Goal: Task Accomplishment & Management: Manage account settings

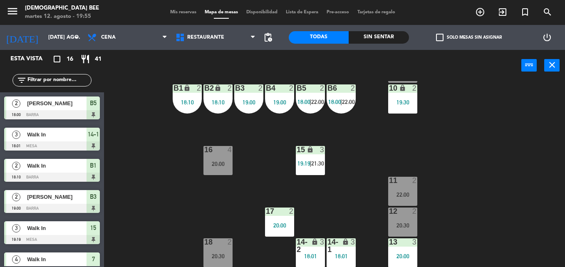
scroll to position [104, 0]
click at [215, 170] on div "16 4 20:00" at bounding box center [218, 160] width 29 height 29
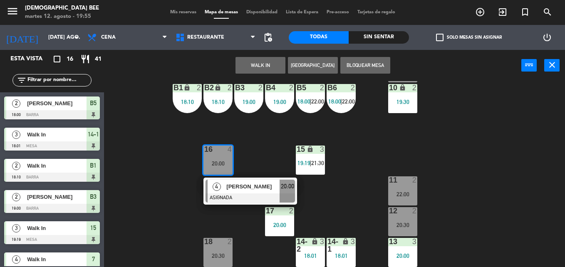
click at [240, 230] on div "7 lock 4 19:22 8 lock 4 19:22 9 lock 2 21:30 B1 lock 2 18:10 B2 lock 2 18:10 B3…" at bounding box center [337, 174] width 455 height 186
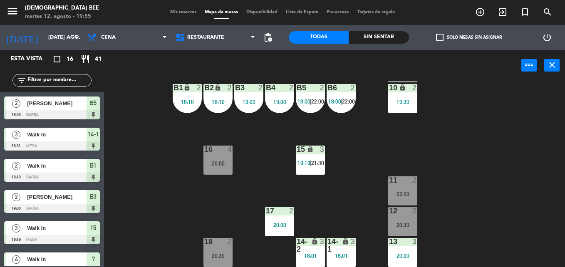
click at [229, 251] on div "18 2 20:30" at bounding box center [218, 252] width 29 height 29
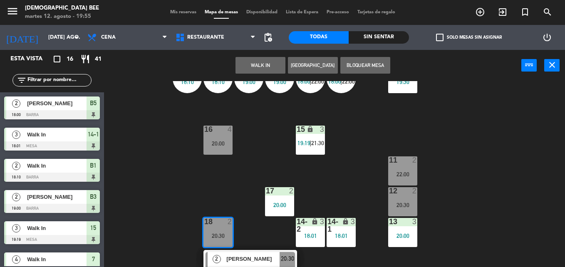
scroll to position [134, 0]
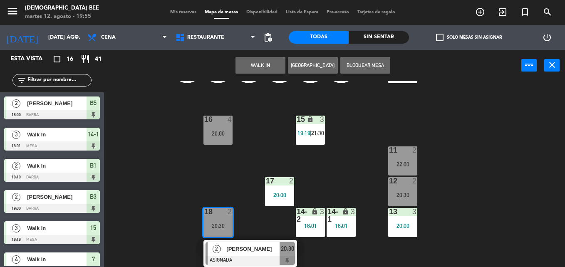
click at [464, 189] on div "7 lock 4 19:22 8 lock 4 19:22 9 lock 2 21:30 B1 lock 2 18:10 B2 lock 2 18:10 B3…" at bounding box center [337, 174] width 455 height 186
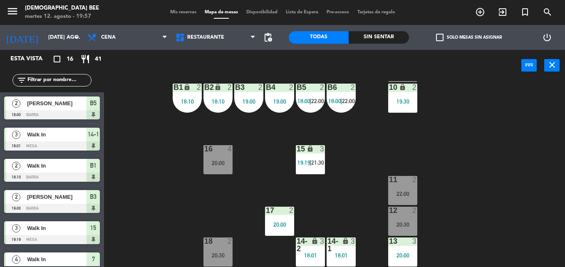
click at [223, 160] on div "20:00" at bounding box center [218, 163] width 29 height 6
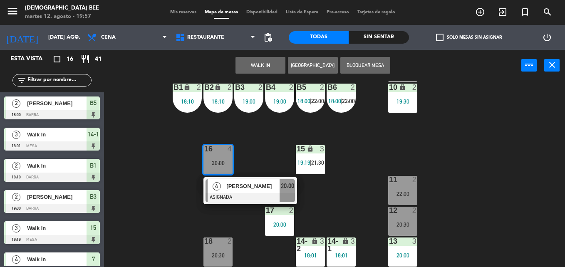
click at [405, 141] on div "7 lock 4 19:22 8 lock 4 19:22 9 lock 2 21:30 B1 lock 2 18:10 B2 lock 2 18:10 B3…" at bounding box center [337, 174] width 455 height 186
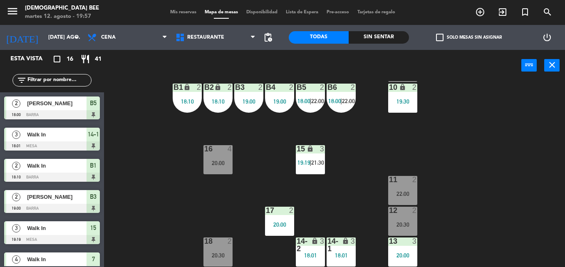
scroll to position [104, 0]
click at [407, 209] on div at bounding box center [403, 210] width 14 height 7
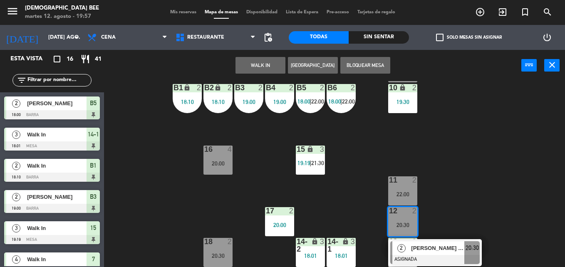
click at [447, 178] on div "7 lock 4 19:22 8 lock 4 19:22 9 lock 2 21:30 B1 lock 2 18:10 B2 lock 2 18:10 B3…" at bounding box center [337, 174] width 455 height 186
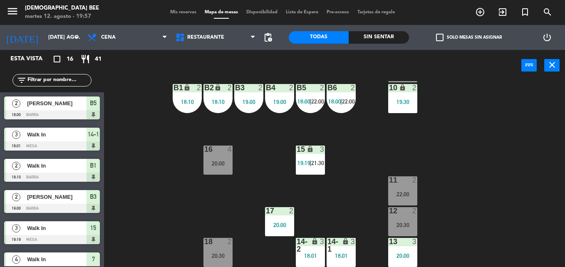
drag, startPoint x: 402, startPoint y: 191, endPoint x: 326, endPoint y: 191, distance: 76.2
click at [401, 191] on div "22:00" at bounding box center [402, 194] width 29 height 6
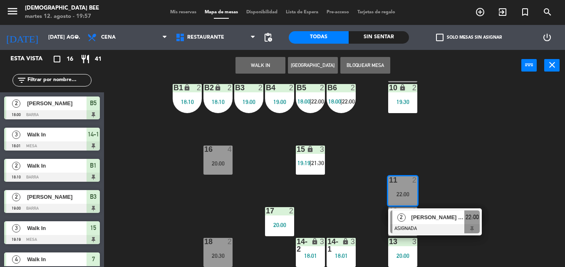
click at [326, 193] on div "7 lock 4 19:22 8 lock 4 19:22 9 lock 2 21:30 B1 lock 2 18:10 B2 lock 2 18:10 B3…" at bounding box center [337, 174] width 455 height 186
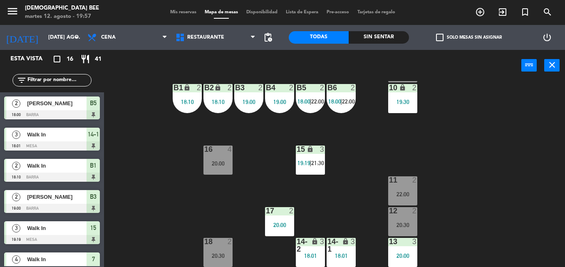
click at [205, 243] on div "18" at bounding box center [204, 241] width 0 height 7
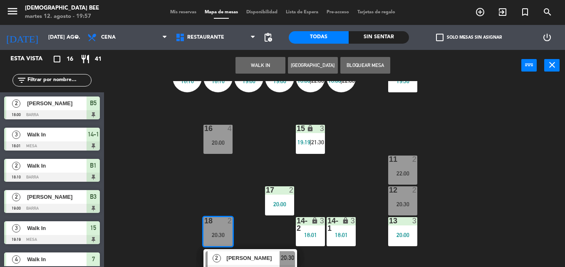
scroll to position [134, 0]
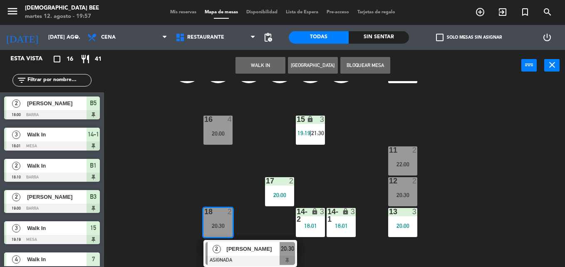
click at [479, 171] on div "7 lock 4 19:22 8 lock 4 19:22 9 lock 2 21:30 B1 lock 2 18:10 B2 lock 2 18:10 B3…" at bounding box center [337, 174] width 455 height 186
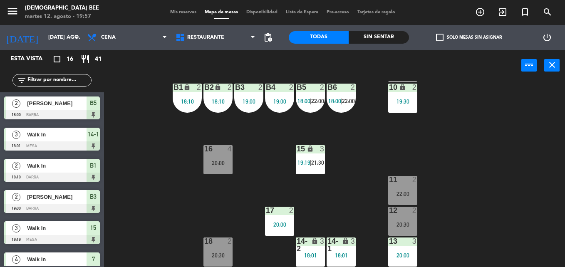
scroll to position [104, 0]
click at [399, 246] on div "13 3" at bounding box center [402, 242] width 29 height 8
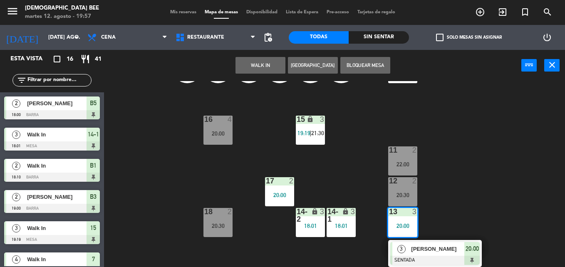
click at [471, 194] on div "7 lock 4 19:22 8 lock 4 19:22 9 lock 2 21:30 B1 lock 2 18:10 B2 lock 2 18:10 B3…" at bounding box center [337, 174] width 455 height 186
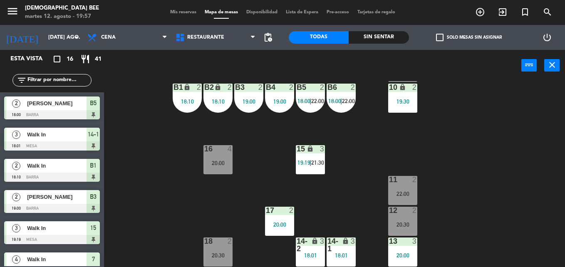
click at [397, 210] on div at bounding box center [403, 210] width 14 height 7
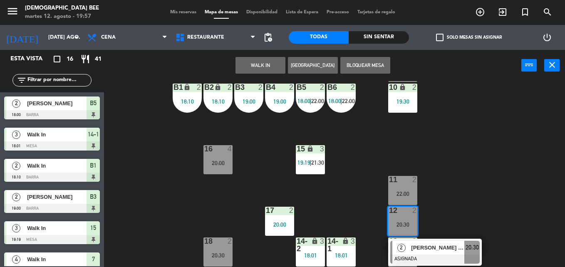
scroll to position [104, 0]
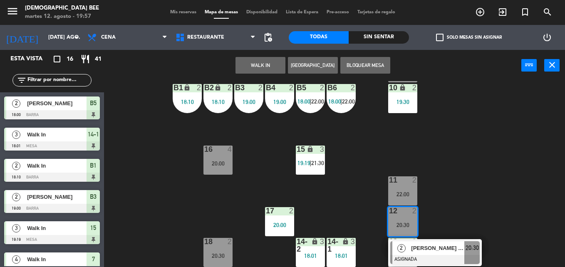
drag, startPoint x: 476, startPoint y: 178, endPoint x: 471, endPoint y: 181, distance: 5.7
click at [475, 179] on div "7 lock 4 19:22 8 lock 4 19:22 9 lock 2 21:30 B1 lock 2 18:10 B2 lock 2 18:10 B3…" at bounding box center [337, 174] width 455 height 186
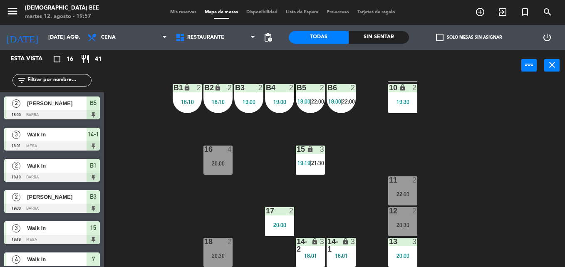
click at [396, 263] on div "13 3 20:00" at bounding box center [402, 252] width 29 height 29
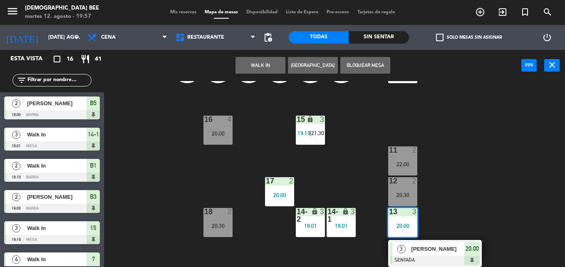
click at [456, 178] on div "7 lock 4 19:22 8 lock 4 19:22 9 lock 2 21:30 B1 lock 2 18:10 B2 lock 2 18:10 B3…" at bounding box center [337, 174] width 455 height 186
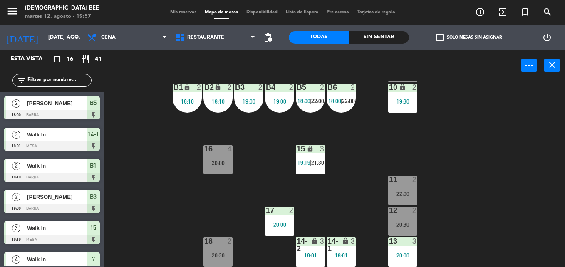
scroll to position [104, 0]
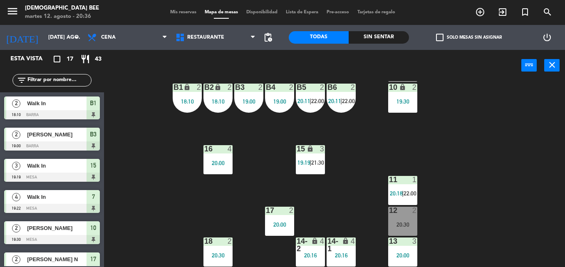
click at [501, 96] on div "7 lock 4 19:22 8 lock 4 19:22 9 lock 2 21:30 B1 lock 2 18:10 B2 lock 2 18:10 B3…" at bounding box center [337, 174] width 455 height 186
click at [518, 173] on div "7 lock 4 19:22 8 lock 4 19:22 9 lock 2 21:30 B1 lock 2 18:10 B2 lock 2 18:10 B3…" at bounding box center [337, 174] width 455 height 186
click at [495, 114] on div "7 lock 4 19:22 8 lock 4 19:22 9 lock 2 21:30 B1 lock 2 18:10 B2 lock 2 18:10 B3…" at bounding box center [337, 174] width 455 height 186
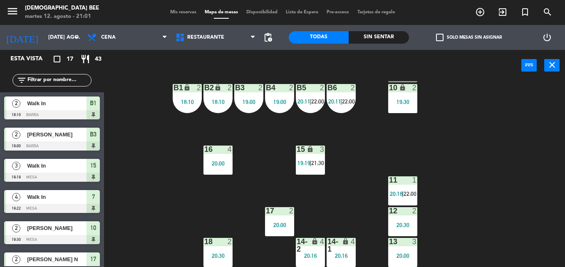
click at [327, 156] on div "7 lock 4 19:22 8 lock 4 19:22 9 lock 2 21:30 B1 lock 2 18:10 B2 lock 2 18:10 B3…" at bounding box center [337, 174] width 455 height 186
click at [309, 164] on span "19:19" at bounding box center [304, 163] width 13 height 7
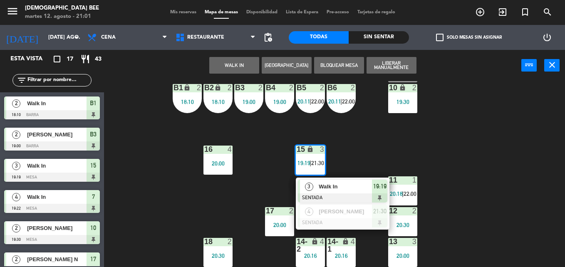
click at [479, 175] on div "7 lock 4 19:22 8 lock 4 19:22 9 lock 2 21:30 B1 lock 2 18:10 B2 lock 2 18:10 B3…" at bounding box center [337, 174] width 455 height 186
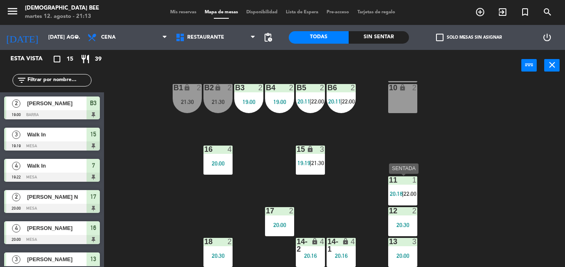
click at [396, 196] on span "20:18" at bounding box center [396, 194] width 13 height 7
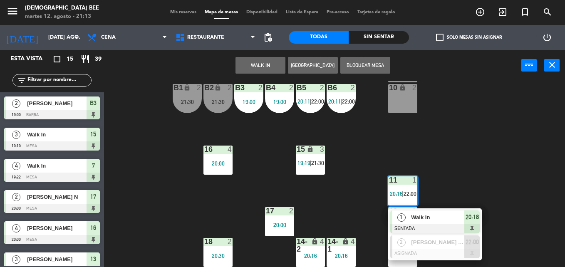
click at [446, 135] on div "7 lock 4 19:22 8 lock 4 19:22 9 lock 2 B1 lock 2 21:30 B2 lock 2 21:30 B3 2 19:…" at bounding box center [337, 174] width 455 height 186
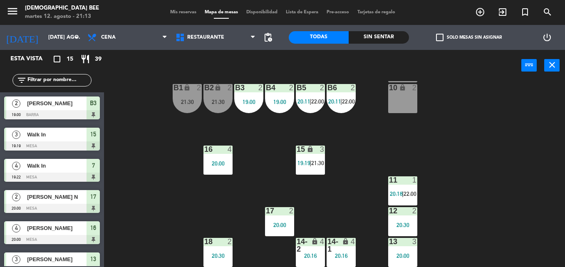
click at [321, 164] on span "21:30" at bounding box center [317, 163] width 13 height 7
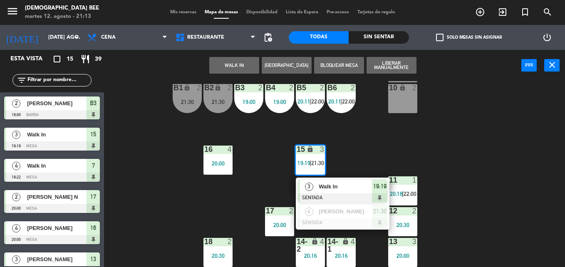
click at [217, 199] on div "7 lock 4 19:22 8 lock 4 19:22 9 lock 2 B1 lock 2 21:30 B2 lock 2 21:30 B3 2 19:…" at bounding box center [337, 174] width 455 height 186
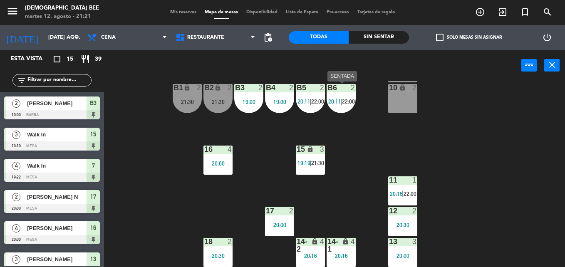
click at [355, 98] on div "B6 2 20:11 | 22:00" at bounding box center [341, 98] width 29 height 29
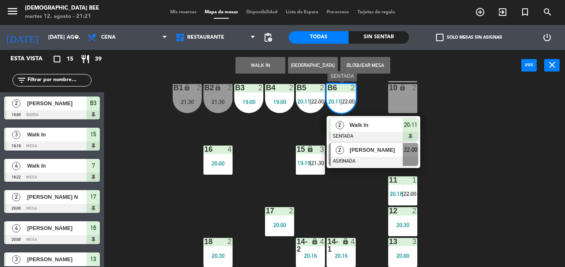
click at [366, 164] on div at bounding box center [373, 161] width 89 height 9
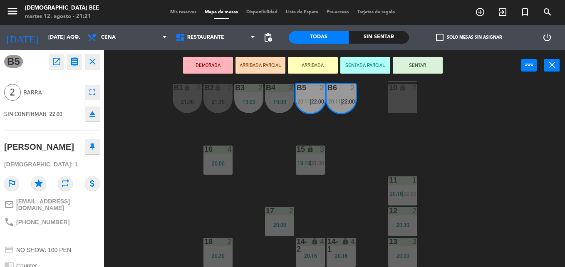
click at [476, 169] on div "7 lock 4 19:22 8 lock 4 19:22 9 lock 2 B1 lock 2 21:30 B2 lock 2 21:30 B3 2 19:…" at bounding box center [337, 174] width 455 height 186
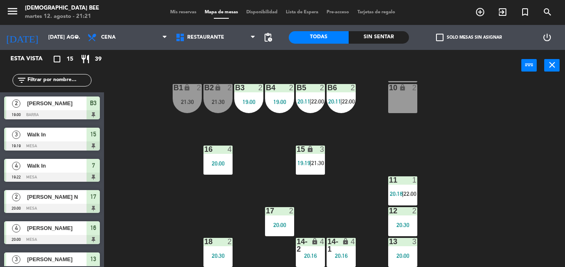
scroll to position [136, 0]
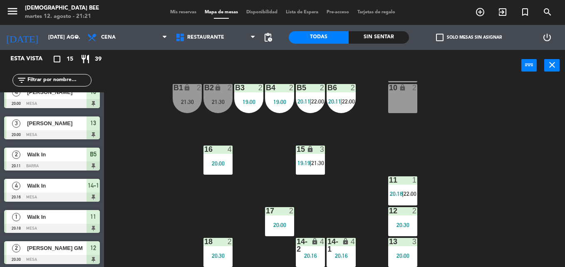
click at [342, 101] on span "|" at bounding box center [341, 101] width 2 height 7
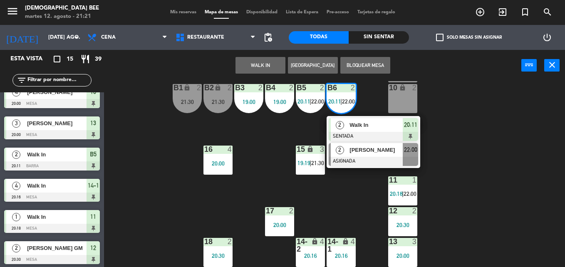
click at [354, 143] on div "2 [PERSON_NAME] ASIGNADA 22:00" at bounding box center [374, 154] width 94 height 27
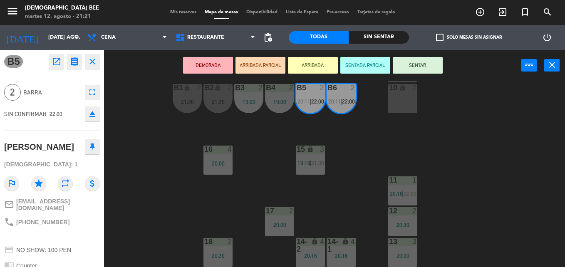
click at [368, 171] on div "7 lock 4 19:22 8 lock 4 19:22 9 lock 2 B1 lock 2 21:30 B2 lock 2 21:30 B3 2 19:…" at bounding box center [337, 174] width 455 height 186
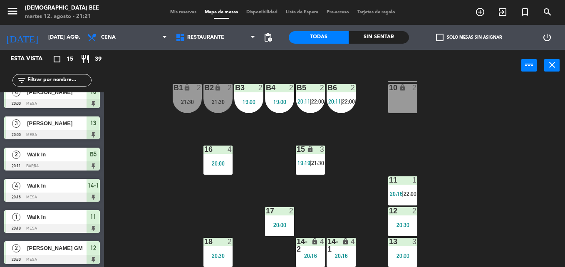
click at [221, 99] on div "21:30" at bounding box center [218, 102] width 29 height 6
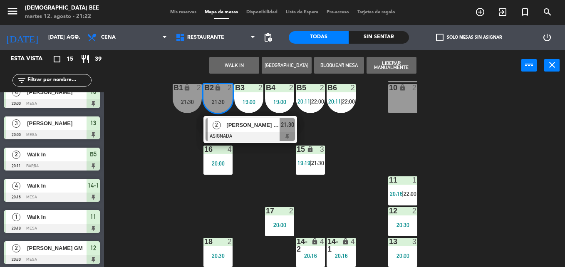
click at [464, 141] on div "7 lock 4 19:22 8 lock 4 19:22 9 lock 2 B1 lock 2 21:30 B2 lock 2 21:30 2 [PERSO…" at bounding box center [337, 174] width 455 height 186
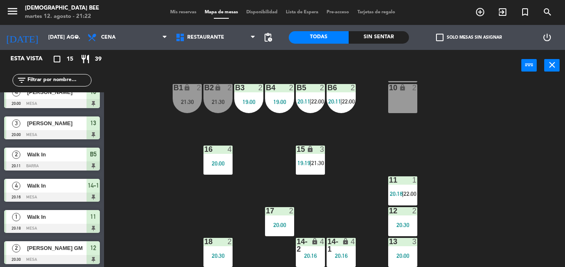
click at [235, 112] on div "B3 2 19:00" at bounding box center [248, 98] width 29 height 29
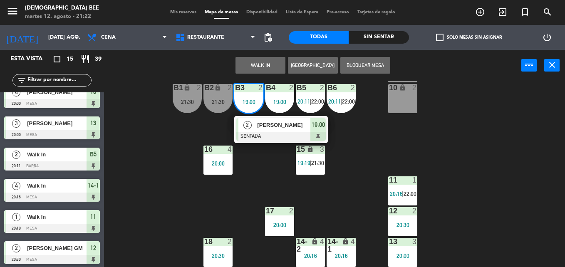
click at [186, 133] on div "7 lock 4 19:22 8 lock 4 19:22 9 lock 2 B1 lock 2 21:30 B2 lock 2 21:30 B3 2 19:…" at bounding box center [337, 174] width 455 height 186
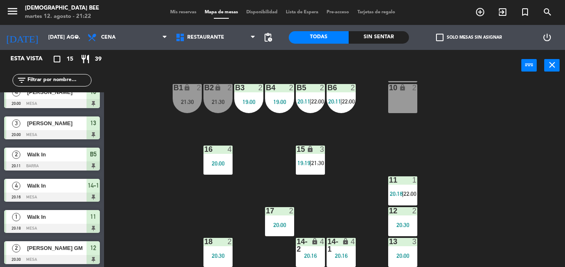
click at [200, 103] on div "21:30" at bounding box center [187, 102] width 29 height 6
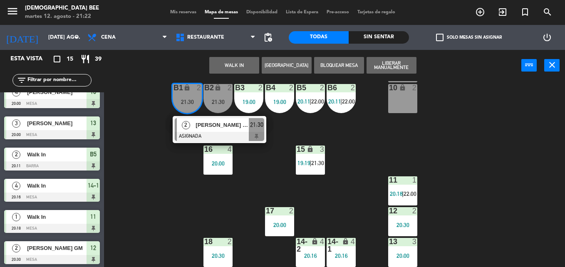
click at [225, 186] on div "7 lock 4 19:22 8 lock 4 19:22 9 lock 2 B1 lock 2 21:30 2 [PERSON_NAME] [PERSON_…" at bounding box center [337, 174] width 455 height 186
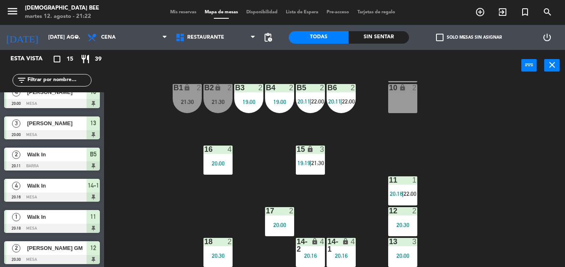
click at [177, 10] on span "Mis reservas" at bounding box center [183, 12] width 35 height 5
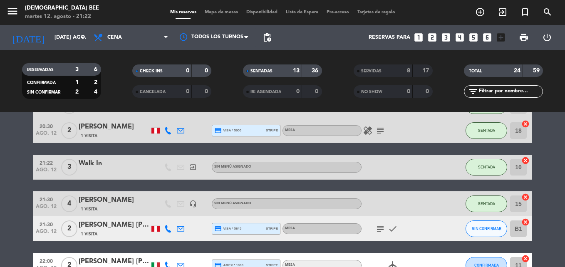
scroll to position [441, 0]
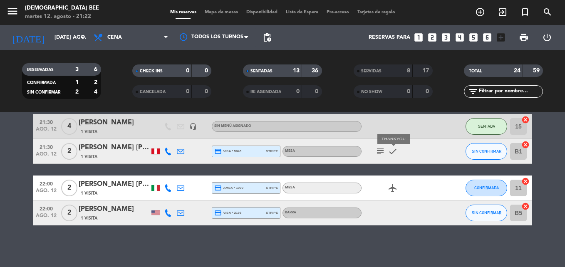
click at [389, 150] on icon "check" at bounding box center [393, 152] width 10 height 10
click at [382, 151] on icon "subject" at bounding box center [380, 152] width 10 height 10
click at [85, 149] on div "[PERSON_NAME] [PERSON_NAME]" at bounding box center [114, 147] width 71 height 11
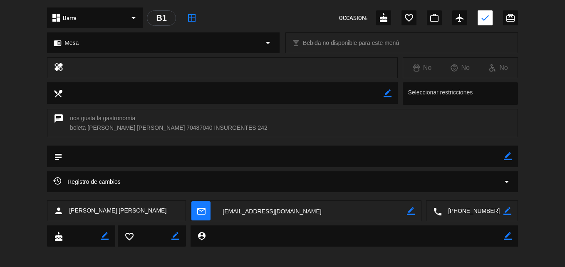
scroll to position [97, 0]
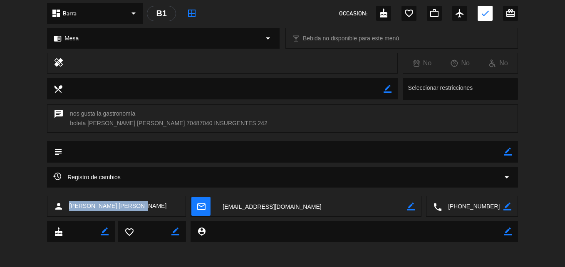
drag, startPoint x: 128, startPoint y: 205, endPoint x: 71, endPoint y: 213, distance: 57.6
click at [71, 213] on div "person [PERSON_NAME] [PERSON_NAME]" at bounding box center [116, 206] width 139 height 21
copy span "[PERSON_NAME] [PERSON_NAME]"
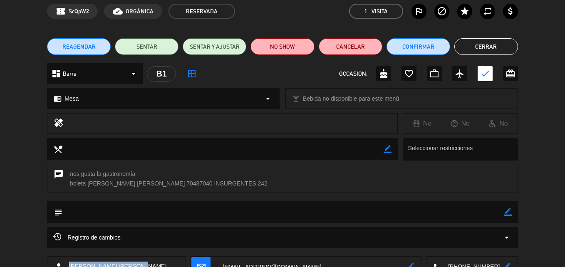
scroll to position [0, 0]
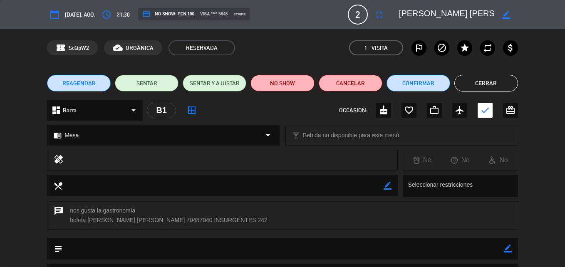
drag, startPoint x: 502, startPoint y: 87, endPoint x: 494, endPoint y: 93, distance: 9.6
click at [502, 88] on button "Cerrar" at bounding box center [487, 83] width 64 height 17
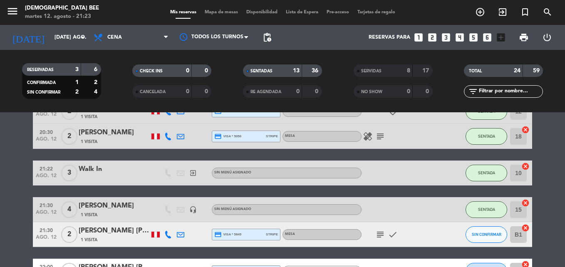
scroll to position [441, 0]
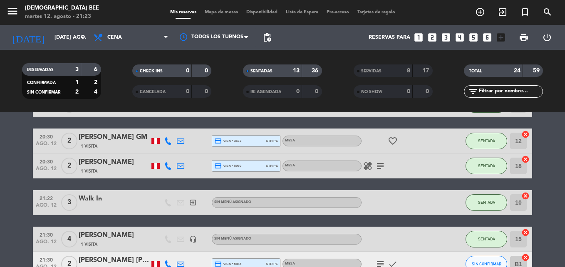
scroll to position [416, 0]
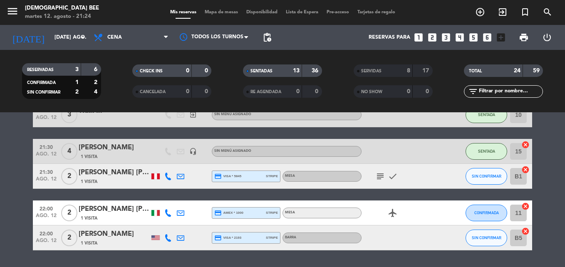
click at [376, 177] on icon "subject" at bounding box center [380, 176] width 10 height 10
click at [0, 200] on html "close × [DEMOGRAPHIC_DATA] Bee × chrome_reader_mode Listado de Reservas account…" at bounding box center [282, 133] width 565 height 267
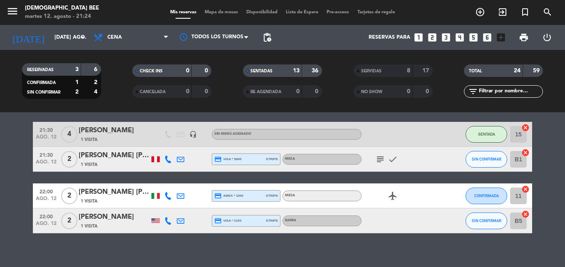
scroll to position [441, 0]
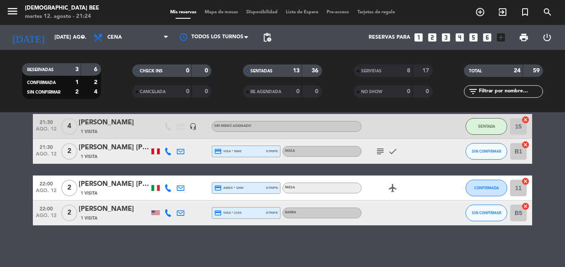
click at [378, 156] on icon "subject" at bounding box center [380, 152] width 10 height 10
click at [355, 153] on div "Mesa" at bounding box center [322, 151] width 79 height 11
click at [45, 259] on div "No hay notas para este servicio. Haz clic para agregar una 19:00 ago. 12 2 [PER…" at bounding box center [282, 189] width 565 height 155
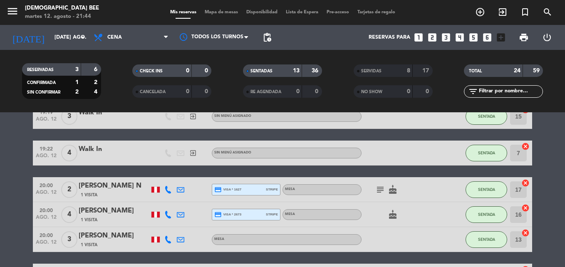
scroll to position [0, 0]
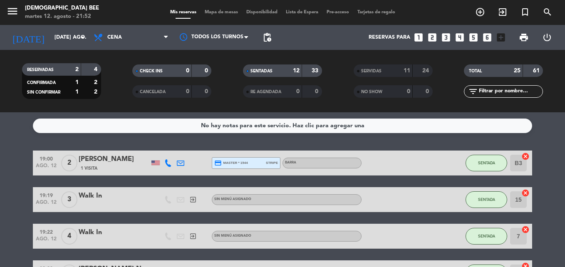
click at [0, 173] on html "close × [DEMOGRAPHIC_DATA] Bee × chrome_reader_mode Listado de Reservas account…" at bounding box center [282, 133] width 565 height 267
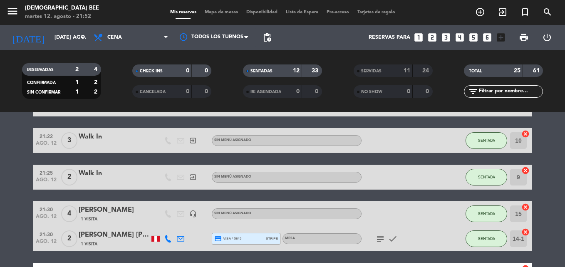
scroll to position [368, 0]
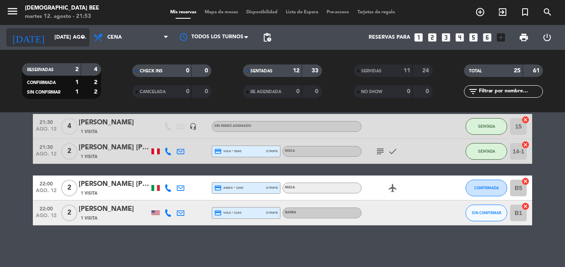
click at [54, 41] on input "[DATE] ago." at bounding box center [85, 37] width 70 height 14
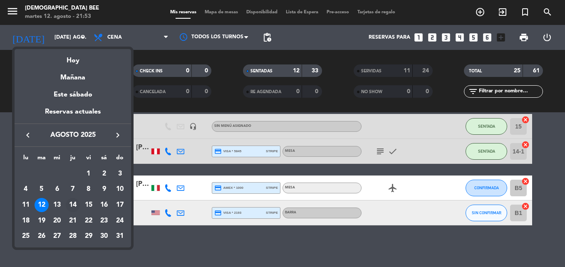
click at [75, 204] on div "14" at bounding box center [73, 205] width 14 height 14
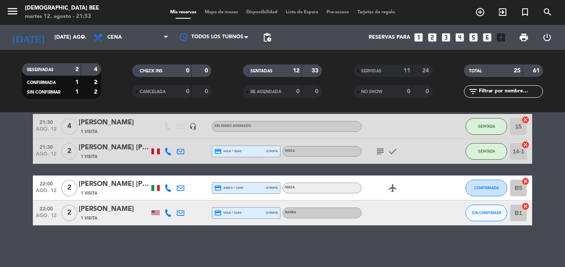
type input "jue. 14 ago."
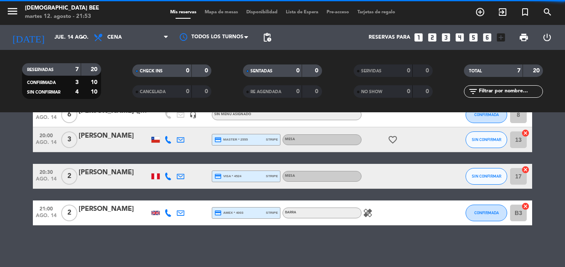
scroll to position [158, 0]
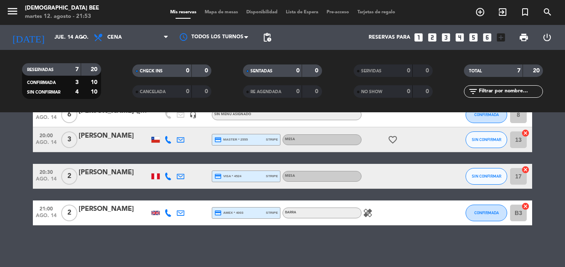
click at [230, 9] on div "Mis reservas Mapa de mesas Disponibilidad Lista de Espera Pre-acceso Tarjetas d…" at bounding box center [283, 12] width 234 height 7
click at [221, 12] on span "Mapa de mesas" at bounding box center [222, 12] width 42 height 5
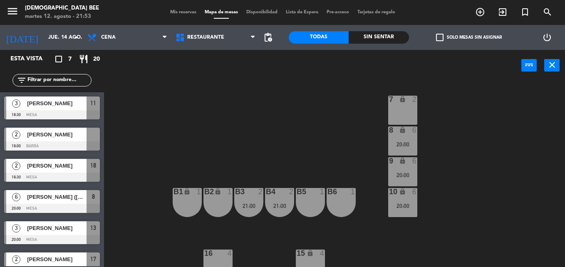
click at [206, 206] on div "B2 lock 1" at bounding box center [218, 202] width 29 height 29
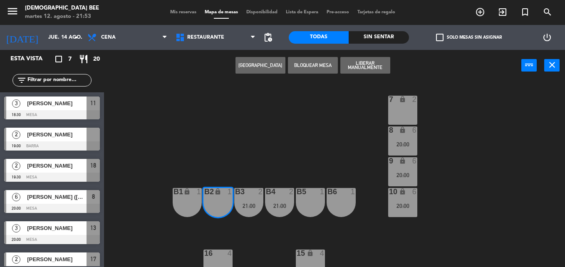
click at [194, 209] on div "B1 lock 1" at bounding box center [187, 202] width 29 height 29
click at [277, 63] on button "[GEOGRAPHIC_DATA]" at bounding box center [261, 65] width 50 height 17
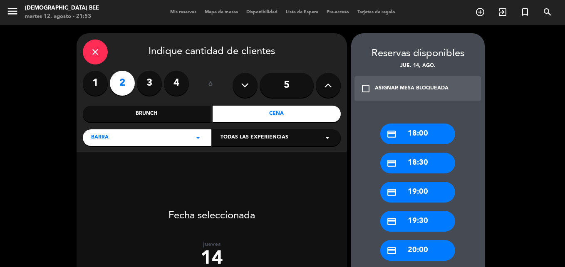
click at [101, 50] on div "close" at bounding box center [95, 52] width 25 height 25
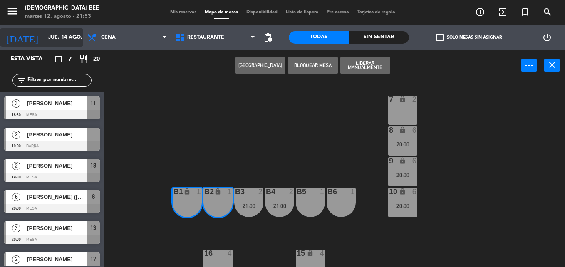
click at [44, 38] on input "jue. 14 ago." at bounding box center [79, 37] width 70 height 14
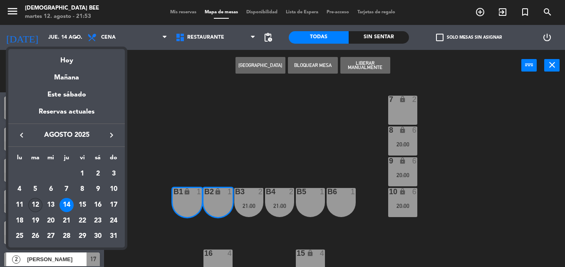
click at [33, 207] on div "12" at bounding box center [35, 205] width 14 height 14
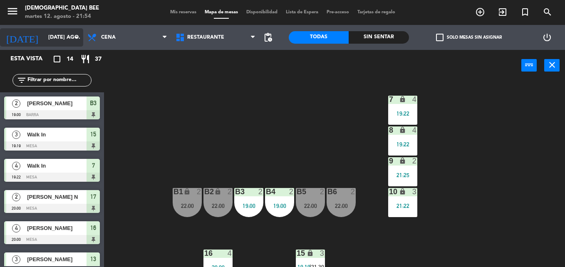
click at [51, 37] on input "[DATE] ago." at bounding box center [79, 37] width 70 height 14
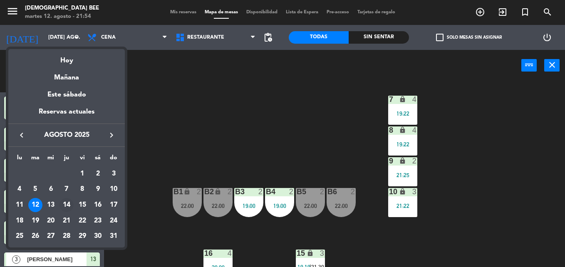
click at [65, 206] on div "14" at bounding box center [67, 205] width 14 height 14
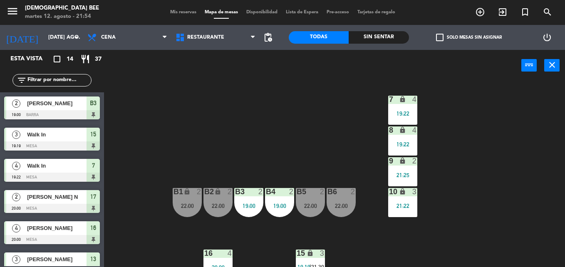
type input "jue. 14 ago."
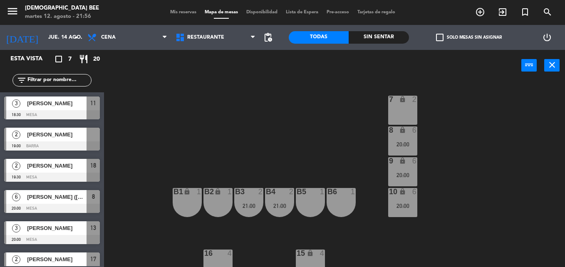
click at [219, 210] on div "B2 lock 1" at bounding box center [218, 202] width 29 height 29
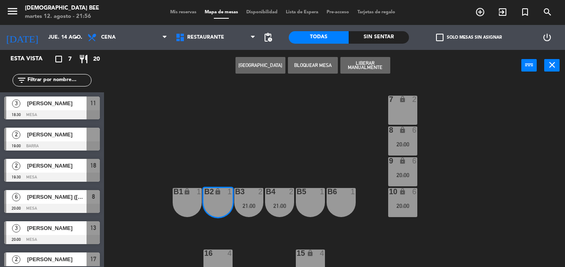
click at [197, 207] on div "B1 lock 1" at bounding box center [187, 202] width 29 height 29
click at [284, 67] on button "[GEOGRAPHIC_DATA]" at bounding box center [261, 65] width 50 height 17
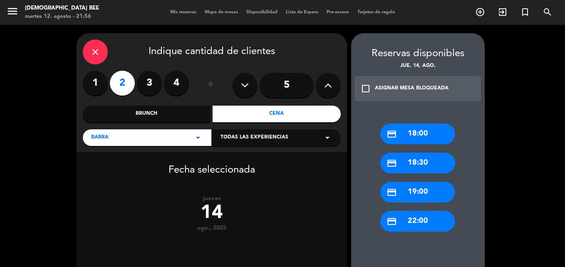
click at [417, 90] on div "ASIGNAR MESA BLOQUEADA" at bounding box center [412, 89] width 74 height 8
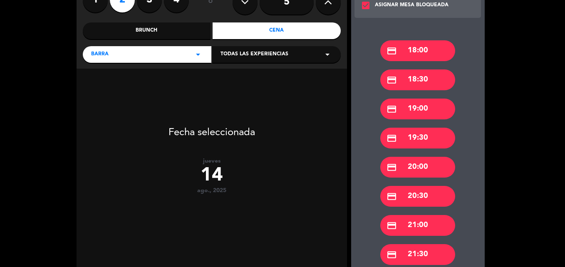
click at [426, 197] on div "credit_card 20:30" at bounding box center [417, 196] width 75 height 21
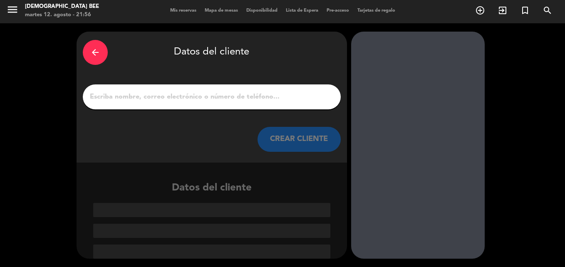
click at [199, 104] on div at bounding box center [212, 97] width 258 height 25
click at [196, 99] on input "1" at bounding box center [212, 97] width 246 height 12
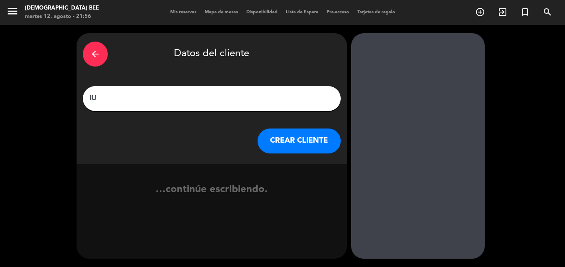
type input "l"
type input "[PERSON_NAME] ([PERSON_NAME])"
click at [277, 142] on button "CREAR CLIENTE" at bounding box center [299, 141] width 83 height 25
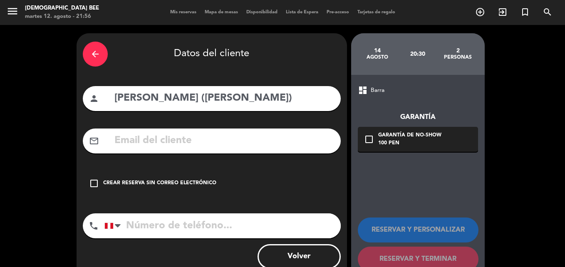
click at [119, 180] on div "Crear reserva sin correo electrónico" at bounding box center [159, 183] width 113 height 8
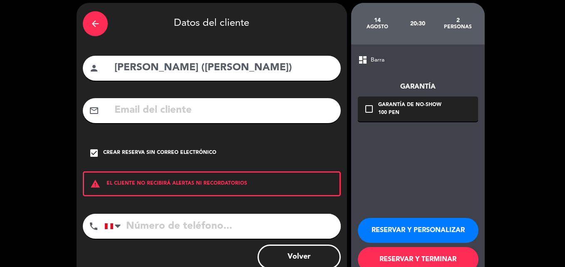
scroll to position [54, 0]
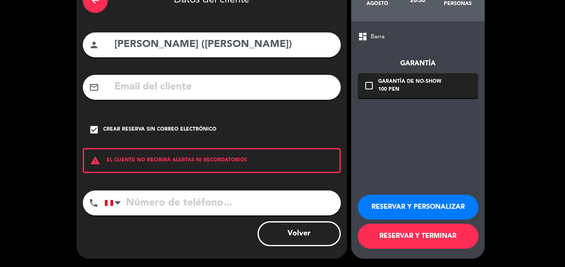
click at [383, 242] on button "RESERVAR Y TERMINAR" at bounding box center [418, 236] width 121 height 25
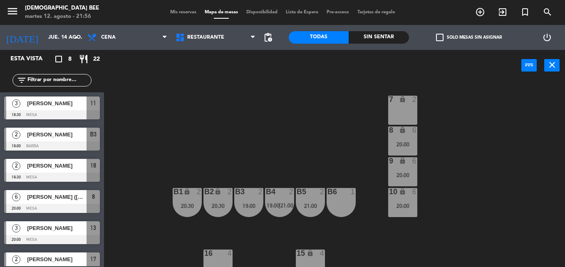
click at [171, 214] on div "7 lock 2 8 lock 6 20:00 9 lock 6 20:00 B1 lock 2 20:30 B2 lock 2 20:30 B3 2 19:…" at bounding box center [337, 174] width 455 height 186
click at [179, 208] on div "20:30" at bounding box center [187, 206] width 29 height 6
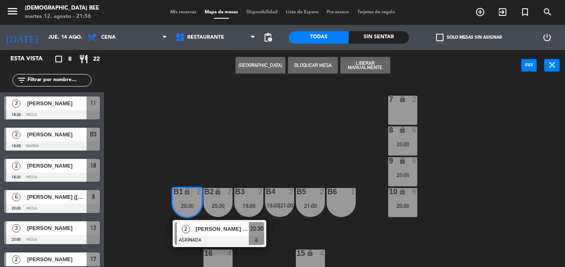
click at [222, 62] on div "Crear Reserva Bloquear Mesa Liberar Manualmente power_input close" at bounding box center [313, 66] width 418 height 32
click at [260, 142] on div "7 lock 2 8 lock 6 20:00 9 lock 6 20:00 B1 lock 2 20:30 2 [PERSON_NAME] ([PERSON…" at bounding box center [337, 174] width 455 height 186
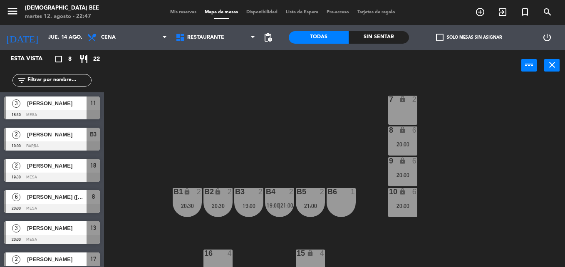
click at [524, 117] on div "7 lock 2 8 lock 6 20:00 9 lock 6 20:00 B1 lock 2 20:30 B2 lock 2 20:30 B3 2 19:…" at bounding box center [337, 174] width 455 height 186
click at [177, 210] on div "B1 lock 2 20:30" at bounding box center [187, 202] width 29 height 29
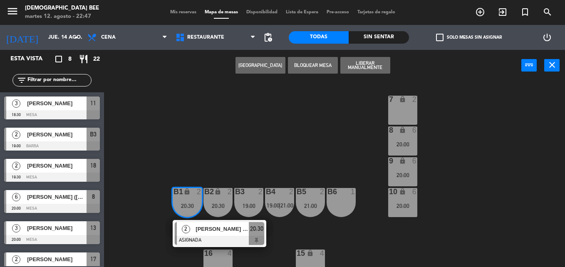
click at [248, 141] on div "7 lock 2 8 lock 6 20:00 9 lock 6 20:00 B1 lock 2 20:30 2 [PERSON_NAME] ([PERSON…" at bounding box center [337, 174] width 455 height 186
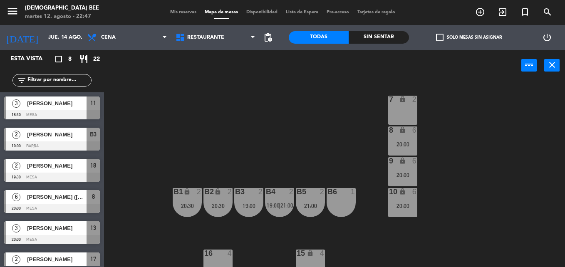
scroll to position [83, 0]
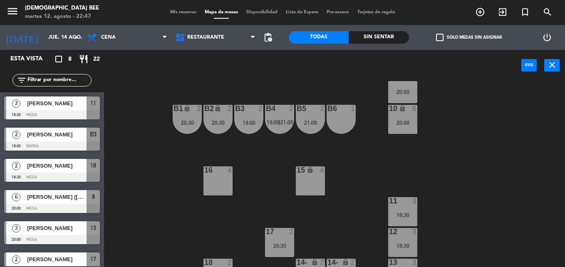
click at [321, 127] on div "B5 2 21:00" at bounding box center [310, 119] width 29 height 29
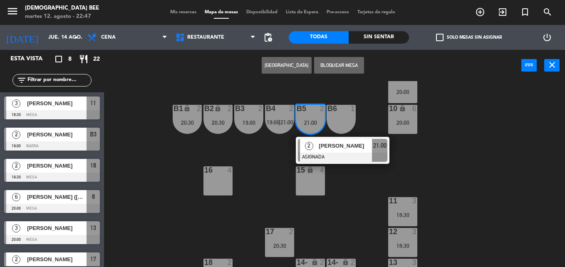
click at [321, 144] on span "[PERSON_NAME]" at bounding box center [345, 146] width 53 height 9
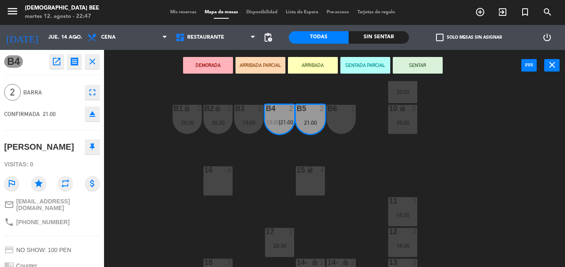
click at [356, 150] on div "7 lock 2 8 lock 6 20:00 9 lock 6 20:00 B1 lock 2 20:30 B2 lock 2 20:30 B3 2 19:…" at bounding box center [337, 174] width 455 height 186
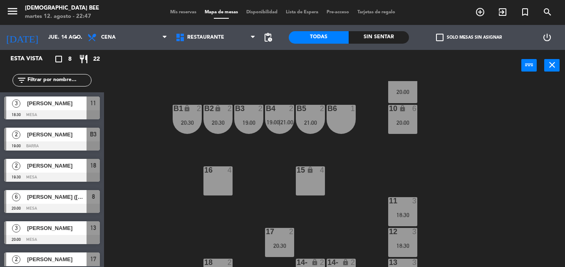
scroll to position [60, 0]
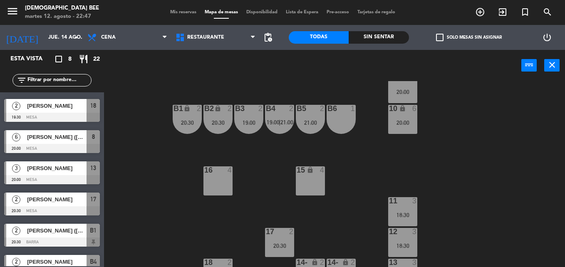
drag, startPoint x: 272, startPoint y: 124, endPoint x: 273, endPoint y: 135, distance: 11.0
click at [272, 125] on span "19:00" at bounding box center [273, 122] width 13 height 7
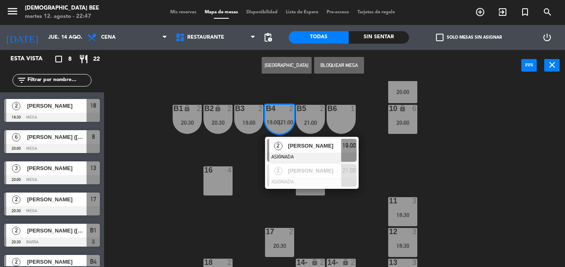
click at [240, 156] on div "7 lock 2 8 lock 6 20:00 9 lock 6 20:00 B1 lock 2 20:30 B2 lock 2 20:30 B3 2 19:…" at bounding box center [337, 174] width 455 height 186
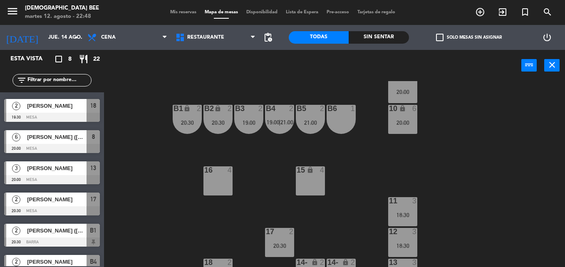
click at [283, 123] on span "21:00" at bounding box center [287, 122] width 13 height 7
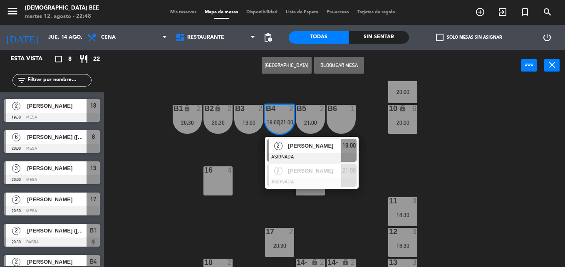
click at [154, 155] on div "7 lock 2 8 lock 6 20:00 9 lock 6 20:00 B1 lock 2 20:30 B2 lock 2 20:30 B3 2 19:…" at bounding box center [337, 174] width 455 height 186
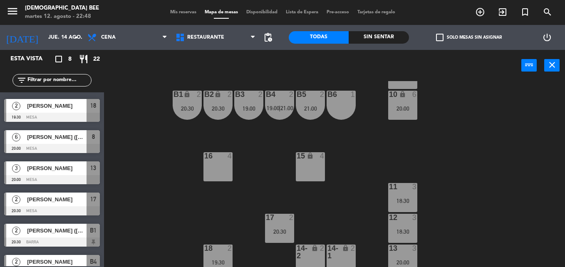
scroll to position [104, 0]
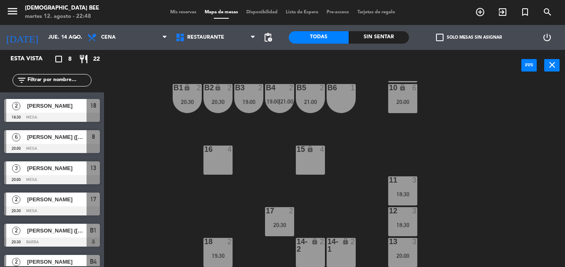
click at [403, 195] on div "18:30" at bounding box center [402, 194] width 29 height 6
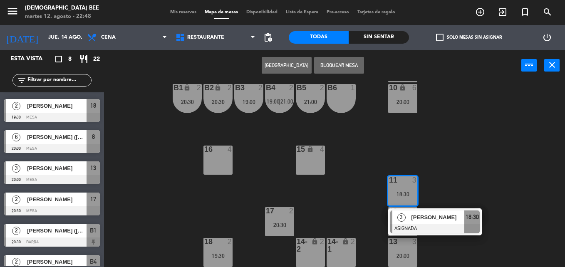
click at [471, 176] on div "7 lock 2 8 lock 6 20:00 9 lock 6 20:00 B1 lock 2 20:30 B2 lock 2 20:30 B3 2 19:…" at bounding box center [337, 174] width 455 height 186
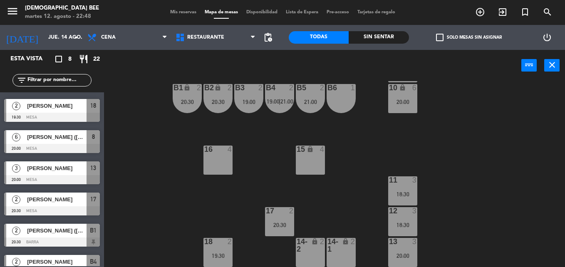
click at [413, 220] on div "12 3 18:30" at bounding box center [402, 221] width 29 height 29
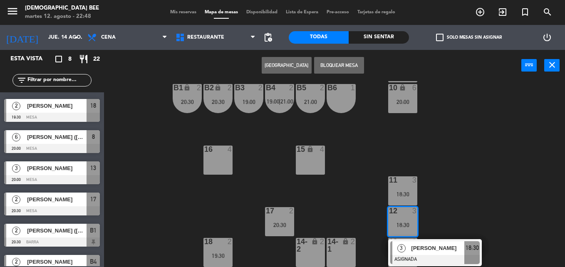
click at [467, 200] on div "7 lock 2 8 lock 6 20:00 9 lock 6 20:00 B1 lock 2 20:30 B2 lock 2 20:30 B3 2 19:…" at bounding box center [337, 174] width 455 height 186
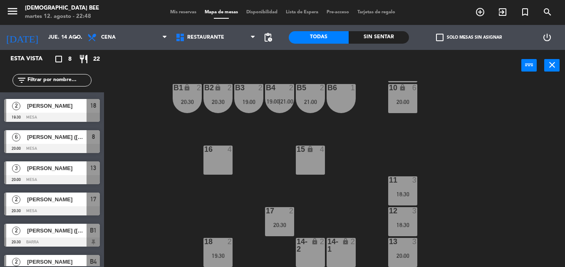
click at [395, 259] on div "13 3 20:00" at bounding box center [402, 252] width 29 height 29
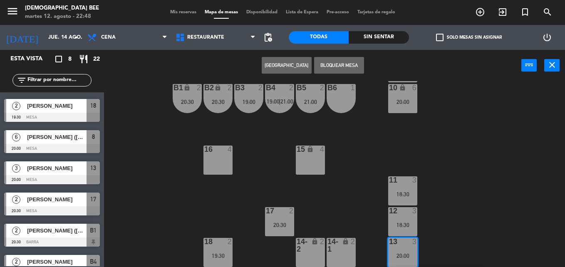
scroll to position [134, 0]
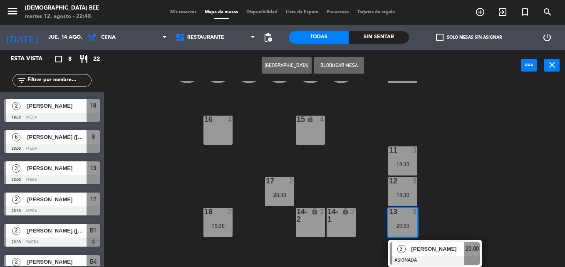
click at [457, 201] on div "7 lock 2 8 lock 6 20:00 9 lock 6 20:00 B1 lock 2 20:30 B2 lock 2 20:30 B3 2 19:…" at bounding box center [337, 174] width 455 height 186
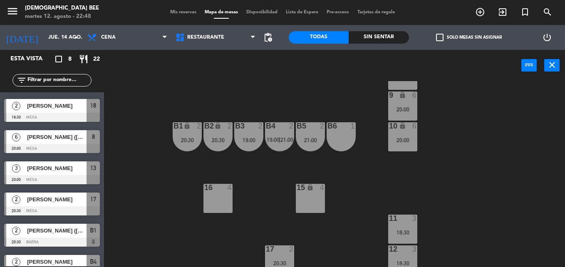
scroll to position [0, 0]
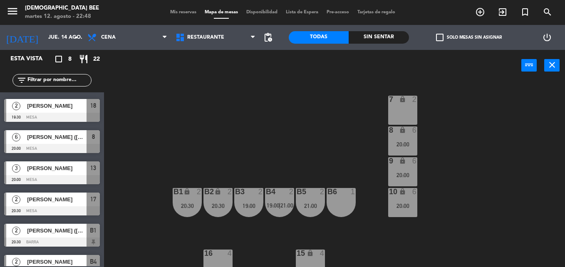
click at [401, 177] on div "20:00" at bounding box center [402, 175] width 29 height 6
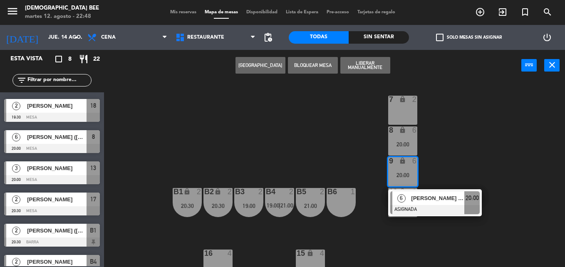
click at [405, 211] on div at bounding box center [434, 209] width 89 height 9
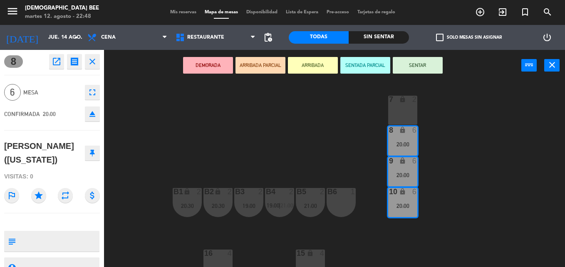
drag, startPoint x: 308, startPoint y: 152, endPoint x: 236, endPoint y: 152, distance: 72.8
click at [308, 152] on div "7 lock 2 8 lock 6 20:00 9 lock 6 20:00 B1 lock 2 20:30 B2 lock 2 20:30 B3 2 19:…" at bounding box center [337, 174] width 455 height 186
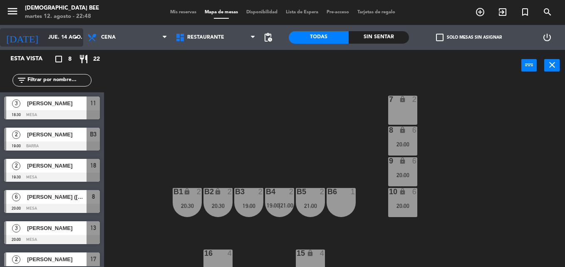
click at [44, 37] on input "jue. 14 ago." at bounding box center [79, 37] width 70 height 14
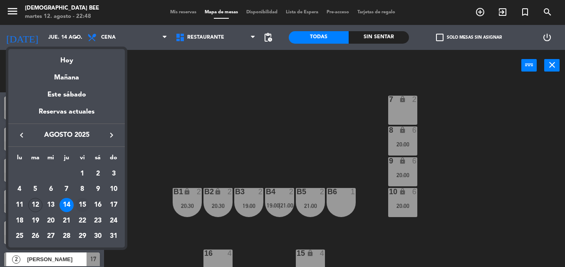
click at [83, 201] on div "15" at bounding box center [82, 205] width 14 height 14
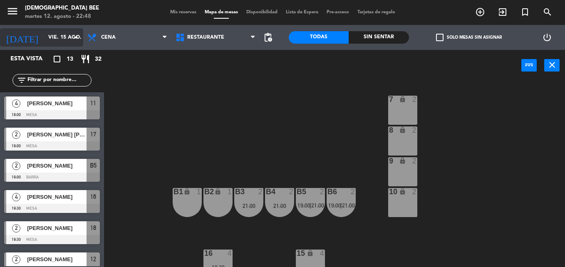
click at [58, 35] on input "vie. 15 ago." at bounding box center [79, 37] width 70 height 14
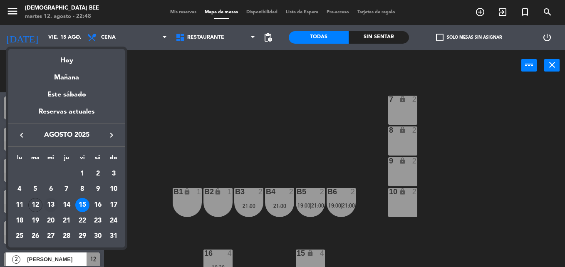
click at [52, 206] on div "13" at bounding box center [51, 205] width 14 height 14
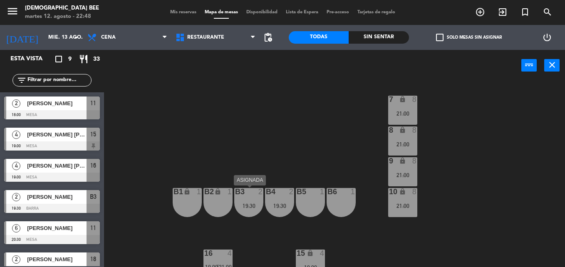
click at [250, 209] on div "19:30" at bounding box center [248, 206] width 29 height 6
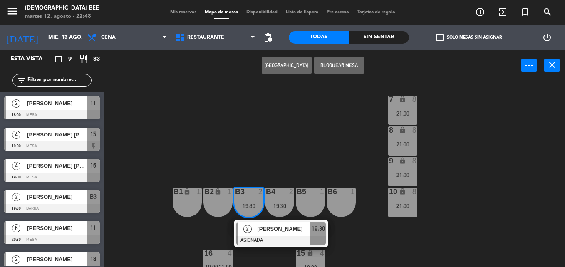
click at [265, 236] on div at bounding box center [280, 240] width 89 height 9
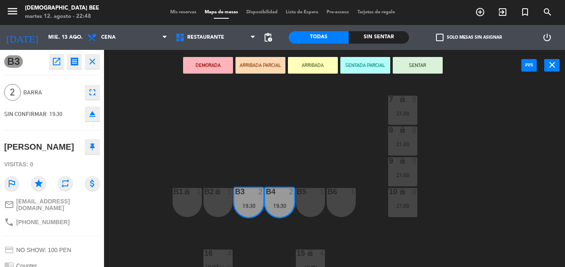
click at [293, 142] on div "7 lock 8 21:00 8 lock 8 21:00 9 lock 8 21:00 B1 lock 1 B2 lock 1 B3 2 19:30 B4 …" at bounding box center [337, 174] width 455 height 186
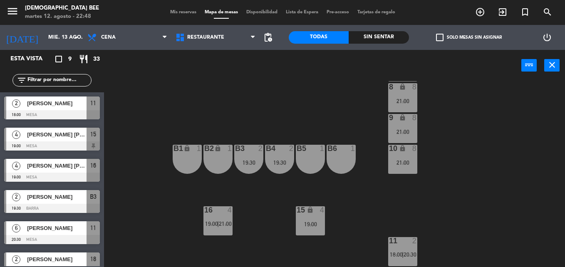
scroll to position [104, 0]
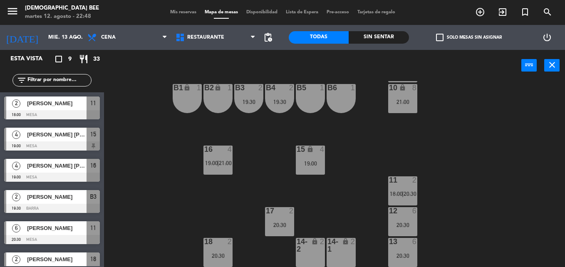
click at [217, 153] on div at bounding box center [218, 149] width 14 height 7
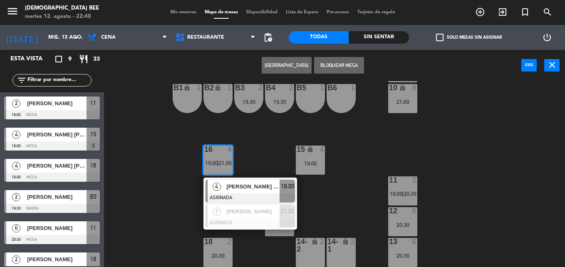
click at [155, 211] on div "7 lock 8 21:00 8 lock 8 21:00 9 lock 8 21:00 B1 lock 1 B2 lock 1 B3 2 19:30 B4 …" at bounding box center [337, 174] width 455 height 186
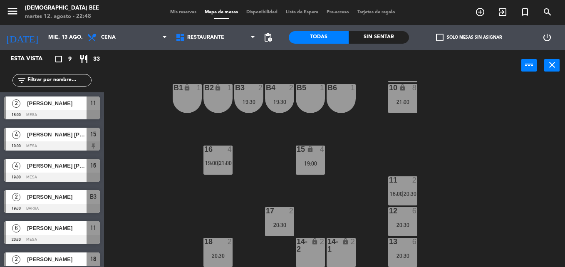
click at [325, 162] on div "19:00" at bounding box center [310, 164] width 29 height 6
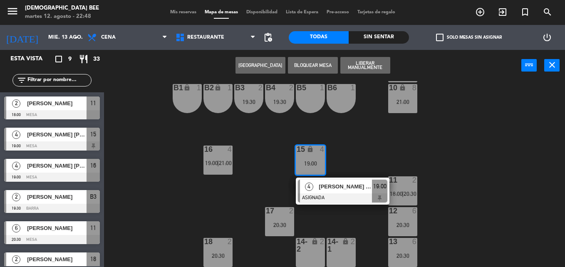
click at [388, 155] on div "7 lock 8 21:00 8 lock 8 21:00 9 lock 8 21:00 B1 lock 1 B2 lock 1 B3 2 19:30 B4 …" at bounding box center [337, 174] width 455 height 186
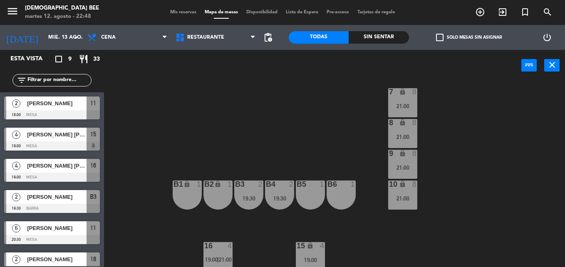
scroll to position [0, 0]
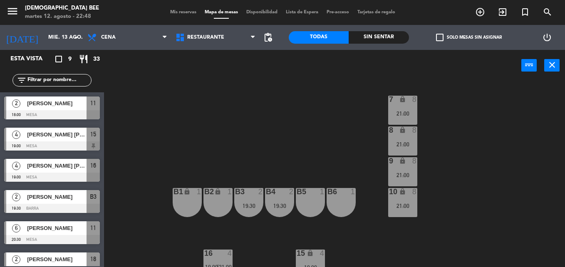
click at [401, 113] on div "21:00" at bounding box center [402, 114] width 29 height 6
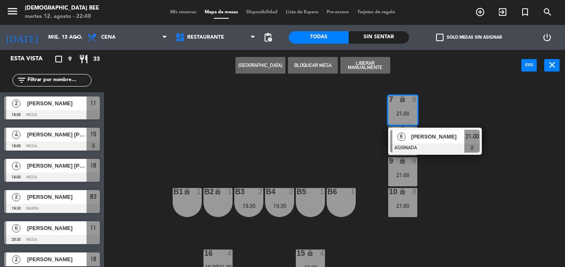
click at [456, 142] on div "[PERSON_NAME]" at bounding box center [437, 137] width 54 height 14
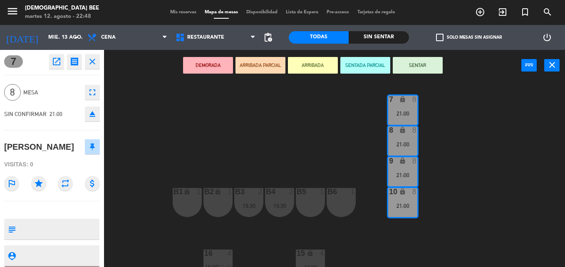
click at [460, 162] on div "7 lock 8 21:00 8 lock 8 21:00 9 lock 8 21:00 B1 lock 1 B2 lock 1 B3 2 19:30 B4 …" at bounding box center [337, 174] width 455 height 186
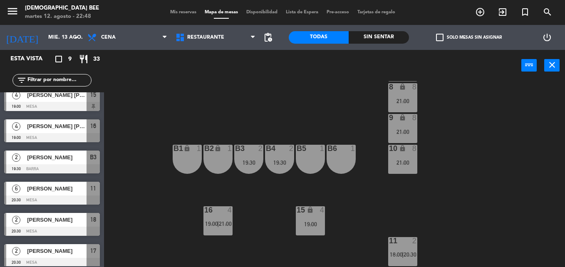
scroll to position [104, 0]
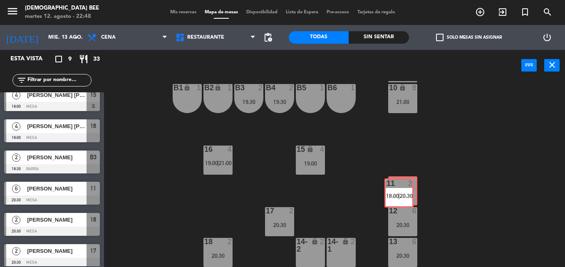
click at [399, 193] on div "11 2 18:00 | 20:30 11 2 18:00 | 20:30" at bounding box center [402, 190] width 29 height 29
click at [388, 200] on div "11 2 18:00 | 20:30" at bounding box center [402, 190] width 29 height 29
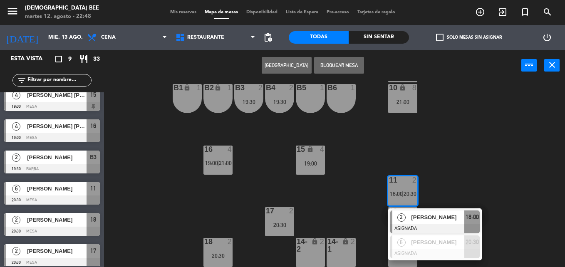
click at [450, 175] on div "7 lock 8 21:00 8 lock 8 21:00 9 lock 8 21:00 B1 lock 1 B2 lock 1 B3 2 19:30 B4 …" at bounding box center [337, 174] width 455 height 186
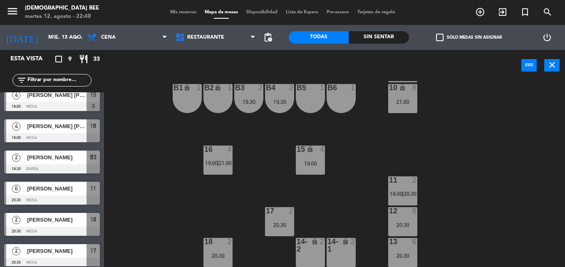
click at [409, 241] on div at bounding box center [403, 241] width 14 height 7
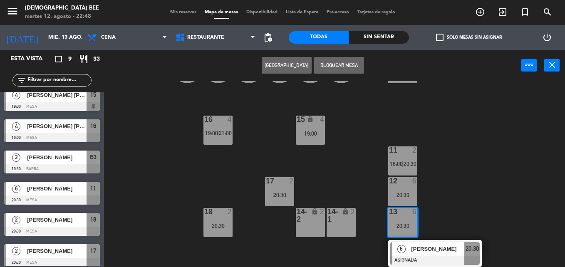
click at [255, 242] on div "7 lock 8 21:00 8 lock 8 21:00 9 lock 8 21:00 B1 lock 1 B2 lock 1 B3 2 19:30 B4 …" at bounding box center [337, 174] width 455 height 186
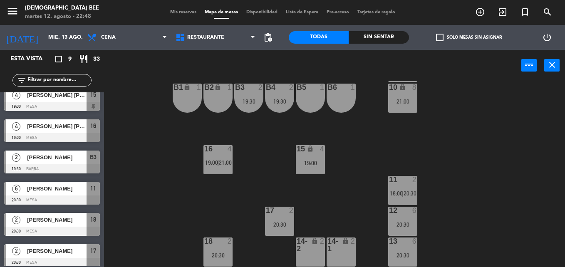
click at [214, 233] on div "7 lock 8 21:00 8 lock 8 21:00 9 lock 8 21:00 B1 lock 1 B2 lock 1 B3 2 19:30 B4 …" at bounding box center [337, 174] width 455 height 186
click at [221, 251] on div "18 2 20:30" at bounding box center [218, 252] width 29 height 29
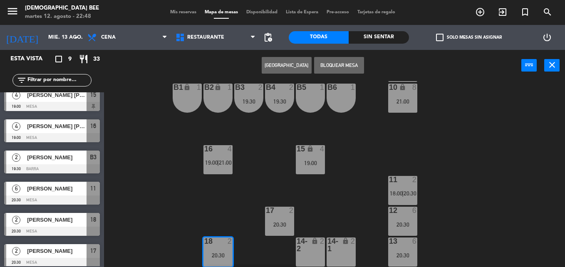
scroll to position [134, 0]
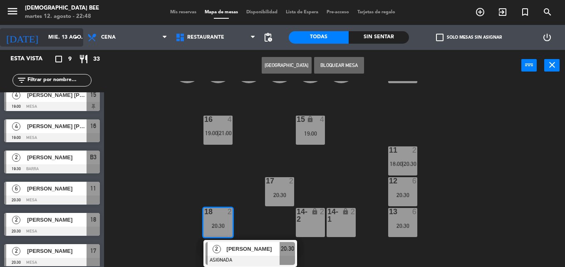
click at [60, 31] on input "mié. 13 ago." at bounding box center [79, 37] width 70 height 14
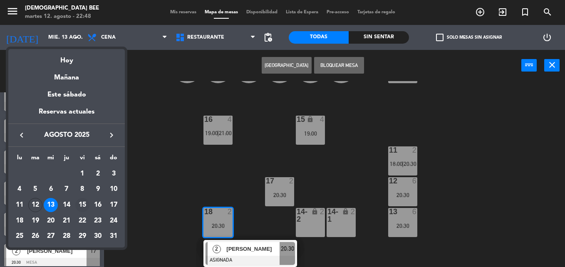
click at [89, 201] on td "15" at bounding box center [83, 205] width 16 height 16
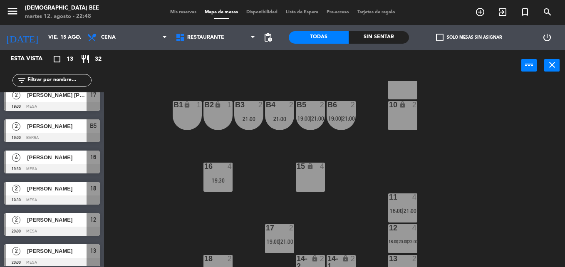
scroll to position [104, 0]
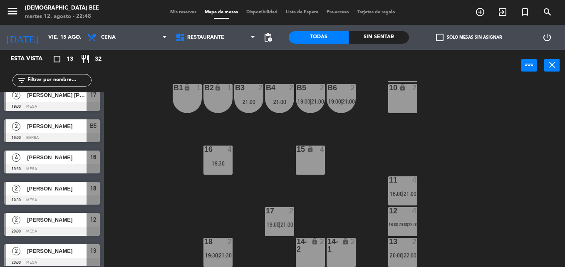
click at [311, 160] on div "15 lock 4" at bounding box center [310, 160] width 29 height 29
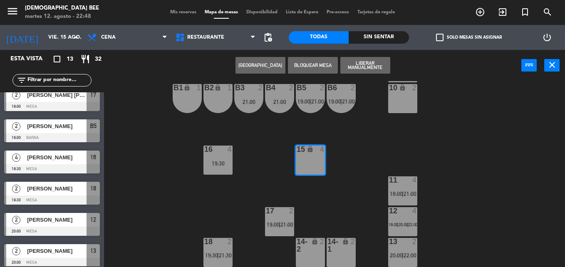
click at [362, 155] on div "7 lock 2 8 lock 2 9 lock 2 B1 lock 1 B2 lock 1 B3 2 21:00 B4 2 21:00 B5 2 19:00…" at bounding box center [337, 174] width 455 height 186
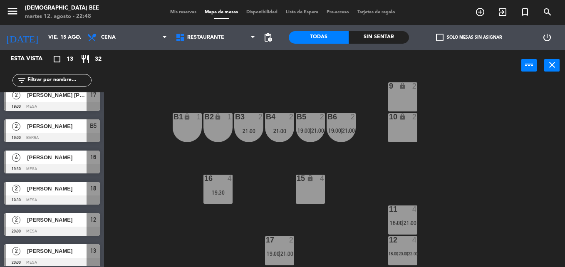
scroll to position [62, 0]
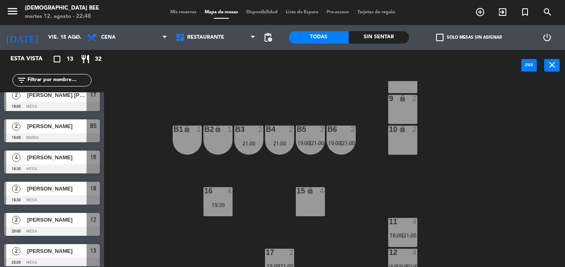
click at [227, 170] on div "7 lock 2 8 lock 2 9 lock 2 B1 lock 1 B2 lock 1 B3 2 21:00 B4 2 21:00 B5 2 19:00…" at bounding box center [337, 174] width 455 height 186
click at [226, 201] on div "16 4 19:30" at bounding box center [218, 201] width 29 height 29
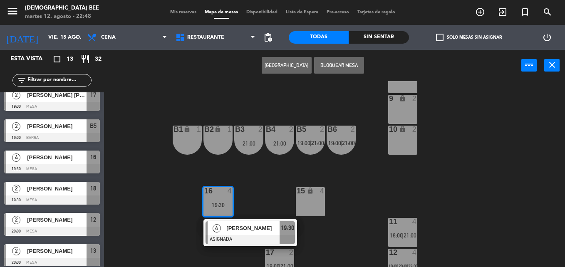
click at [371, 194] on div "7 lock 2 8 lock 2 9 lock 2 B1 lock 1 B2 lock 1 B3 2 21:00 B4 2 21:00 B5 2 19:00…" at bounding box center [337, 174] width 455 height 186
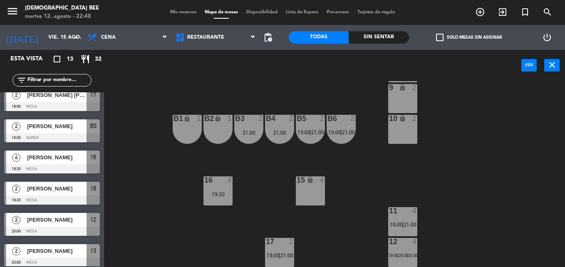
scroll to position [104, 0]
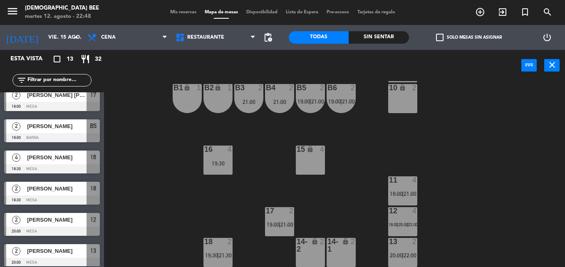
click at [410, 196] on span "21:00" at bounding box center [410, 194] width 13 height 7
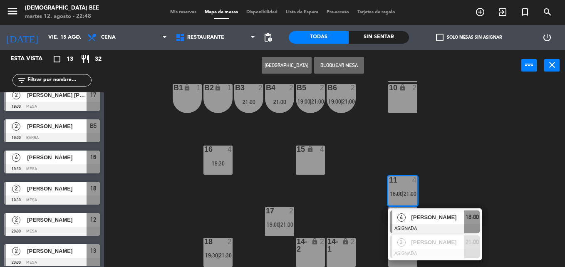
click at [482, 135] on div "7 lock 2 8 lock 2 9 lock 2 B1 lock 1 B2 lock 1 B3 2 21:00 B4 2 21:00 B5 2 19:00…" at bounding box center [337, 174] width 455 height 186
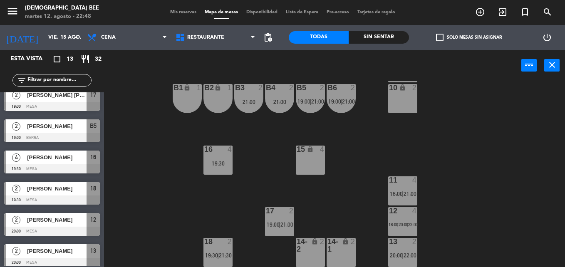
click at [400, 234] on div "12 4 18:00 | 20:00 | 22:00" at bounding box center [402, 221] width 29 height 29
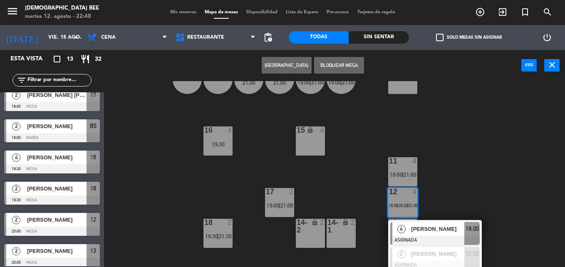
scroll to position [153, 0]
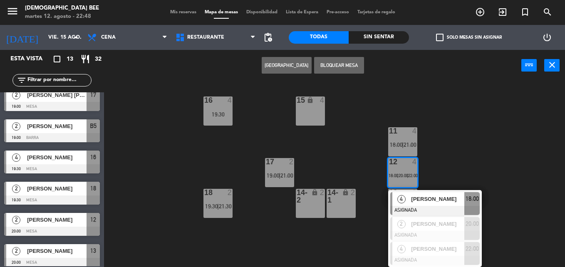
drag, startPoint x: 330, startPoint y: 256, endPoint x: 310, endPoint y: 241, distance: 25.2
click at [329, 257] on div "7 lock 2 8 lock 2 9 lock 2 B1 lock 1 B2 lock 1 B3 2 21:00 B4 2 21:00 B5 2 19:00…" at bounding box center [337, 174] width 455 height 186
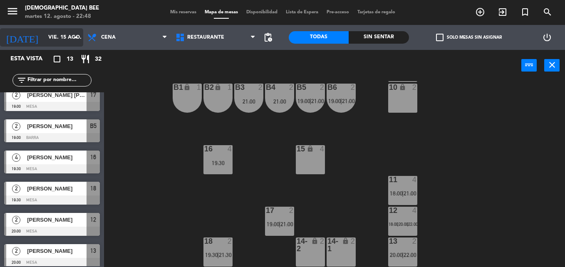
click at [49, 39] on input "vie. 15 ago." at bounding box center [79, 37] width 70 height 14
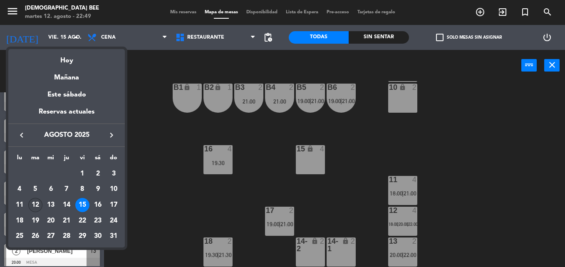
click at [37, 203] on div "12" at bounding box center [35, 205] width 14 height 14
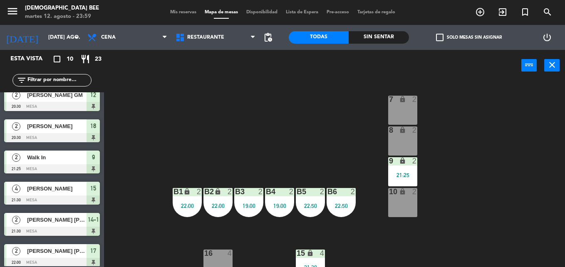
click at [530, 102] on div "7 lock 2 8 lock 2 9 lock 2 21:25 B1 lock 2 22:00 B2 lock 2 22:00 B3 2 19:00 B4 …" at bounding box center [337, 174] width 455 height 186
click at [71, 40] on icon "arrow_drop_down" at bounding box center [76, 37] width 10 height 10
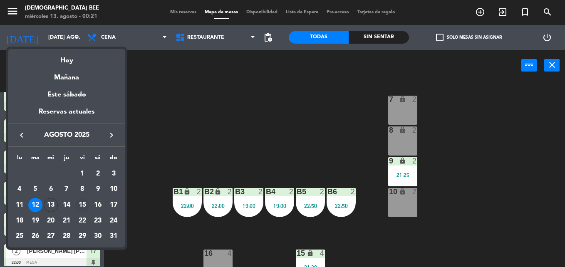
click at [85, 206] on div "15" at bounding box center [82, 205] width 14 height 14
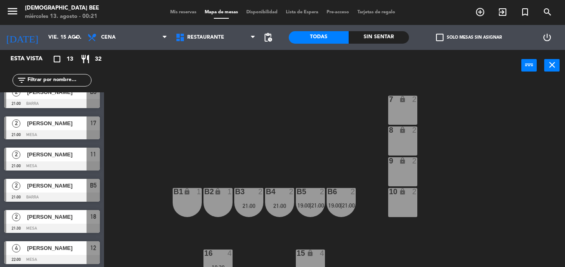
scroll to position [232, 0]
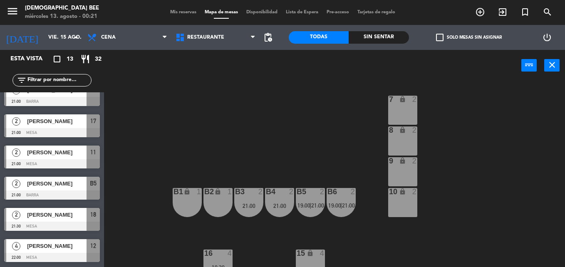
click at [44, 47] on div "[DATE] vie. 15 ago. arrow_drop_down" at bounding box center [41, 37] width 83 height 25
click at [44, 40] on input "vie. 15 ago." at bounding box center [79, 37] width 70 height 14
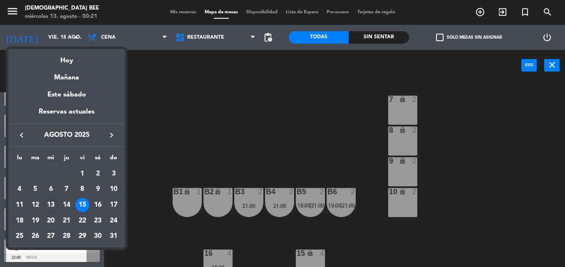
click at [70, 204] on div "14" at bounding box center [67, 205] width 14 height 14
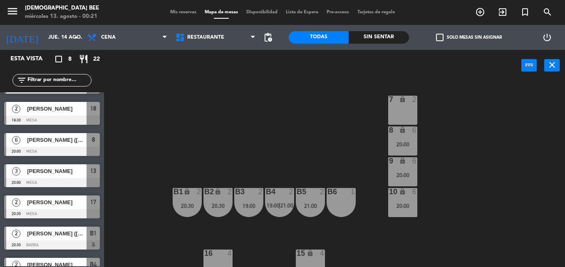
scroll to position [76, 0]
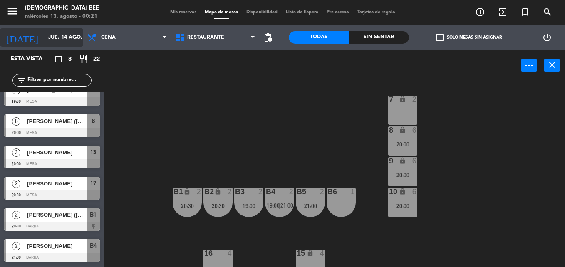
click at [44, 35] on input "jue. 14 ago." at bounding box center [79, 37] width 70 height 14
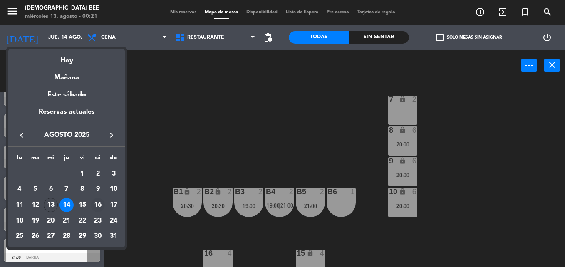
click at [96, 204] on div "16" at bounding box center [98, 205] width 14 height 14
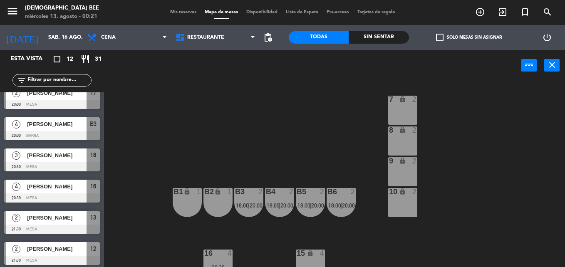
scroll to position [201, 0]
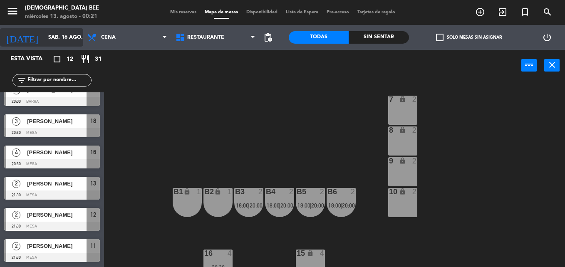
click at [77, 37] on icon "arrow_drop_down" at bounding box center [76, 37] width 10 height 10
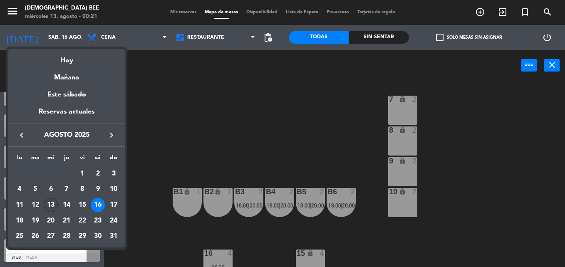
click at [47, 206] on div "13" at bounding box center [51, 205] width 14 height 14
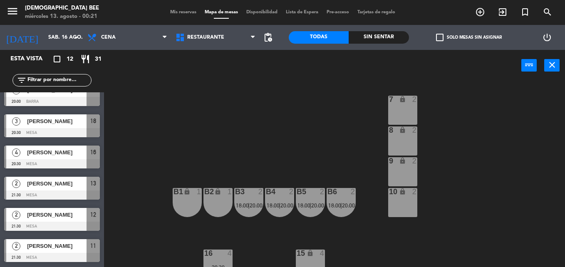
type input "mié. 13 ago."
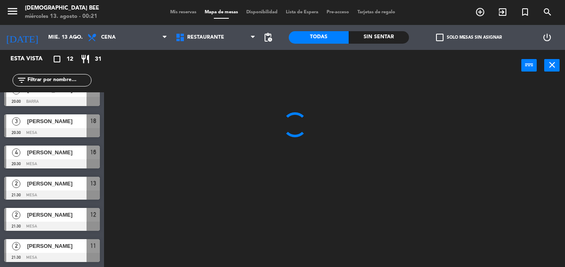
scroll to position [107, 0]
